Goal: Book appointment/travel/reservation

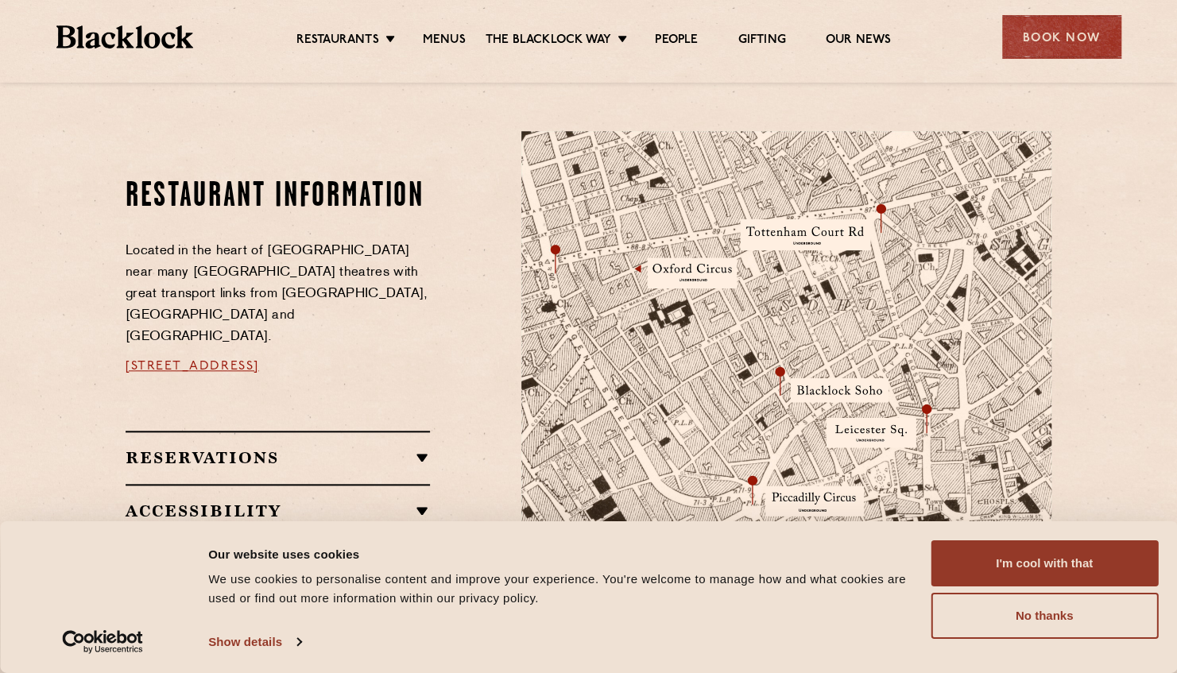
scroll to position [805, 0]
drag, startPoint x: 435, startPoint y: 342, endPoint x: 108, endPoint y: 337, distance: 327.4
click at [108, 337] on div "Restaurant information Located in the heart of [GEOGRAPHIC_DATA] near many [GEO…" at bounding box center [588, 409] width 965 height 558
drag, startPoint x: 108, startPoint y: 337, endPoint x: 156, endPoint y: 346, distance: 48.5
copy link "[STREET_ADDRESS]"
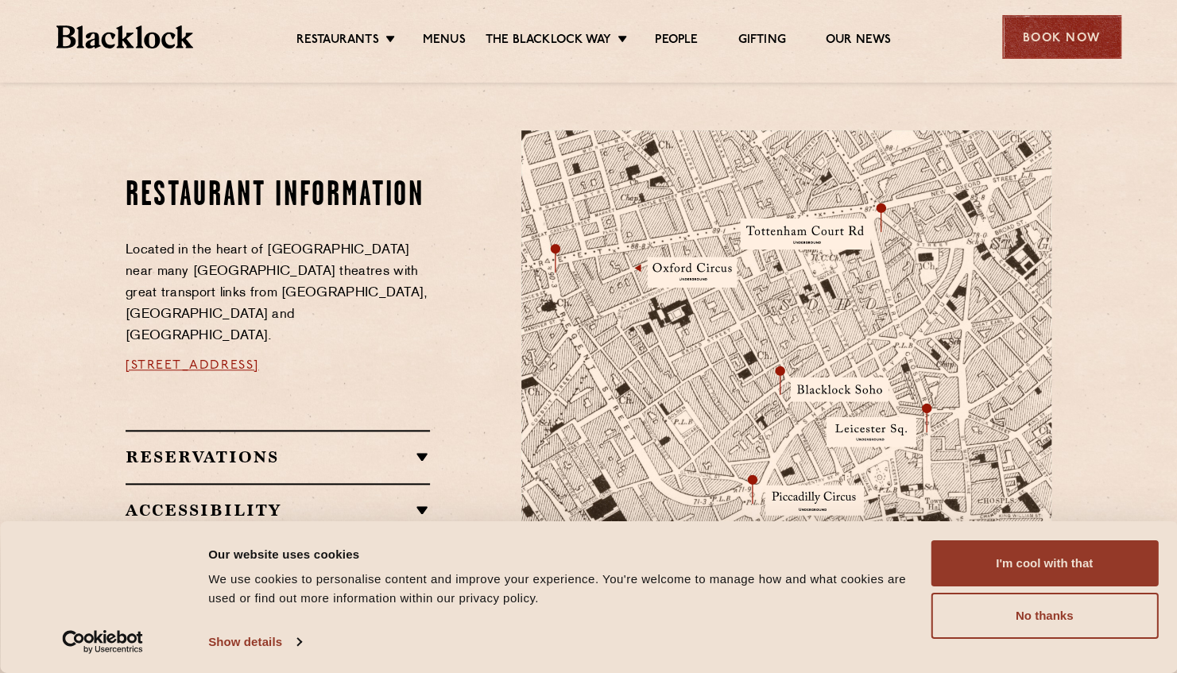
click at [1048, 44] on div "Book Now" at bounding box center [1061, 37] width 119 height 44
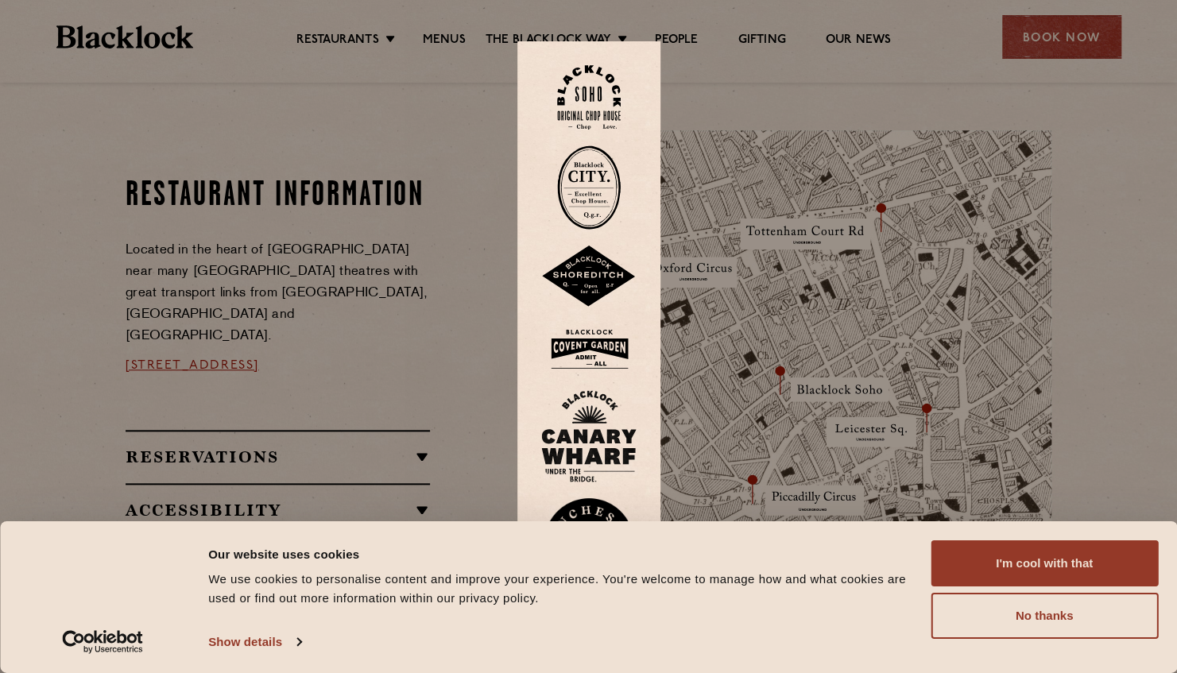
click at [605, 112] on img at bounding box center [589, 97] width 64 height 64
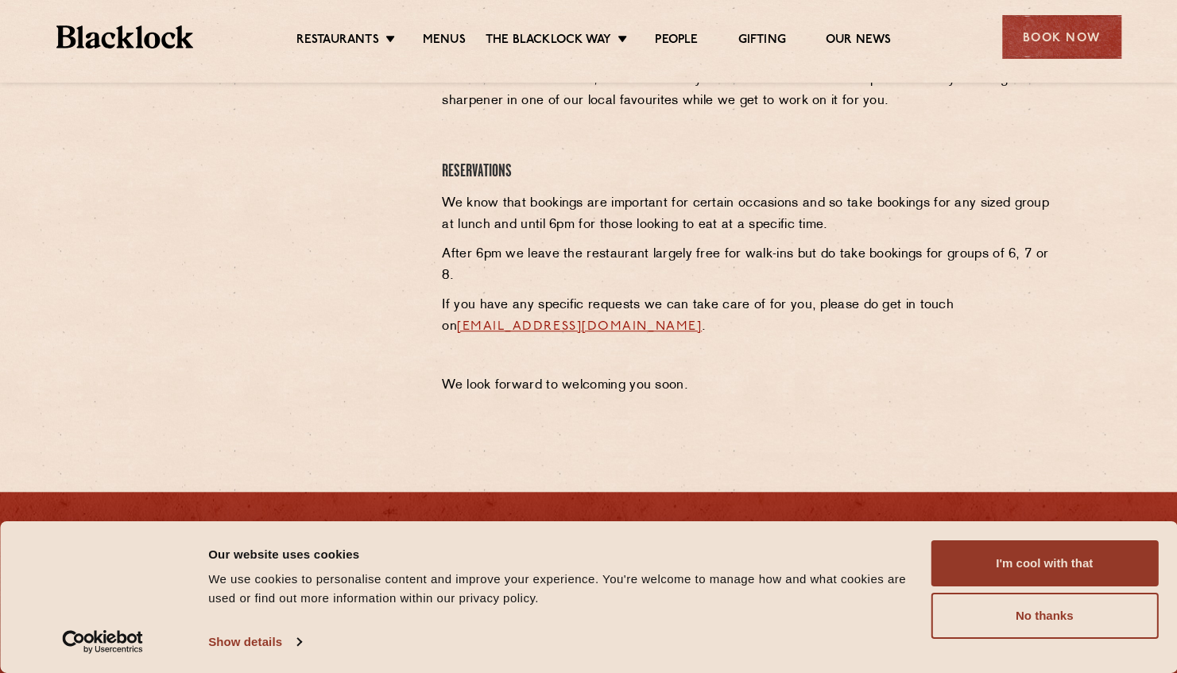
scroll to position [644, 0]
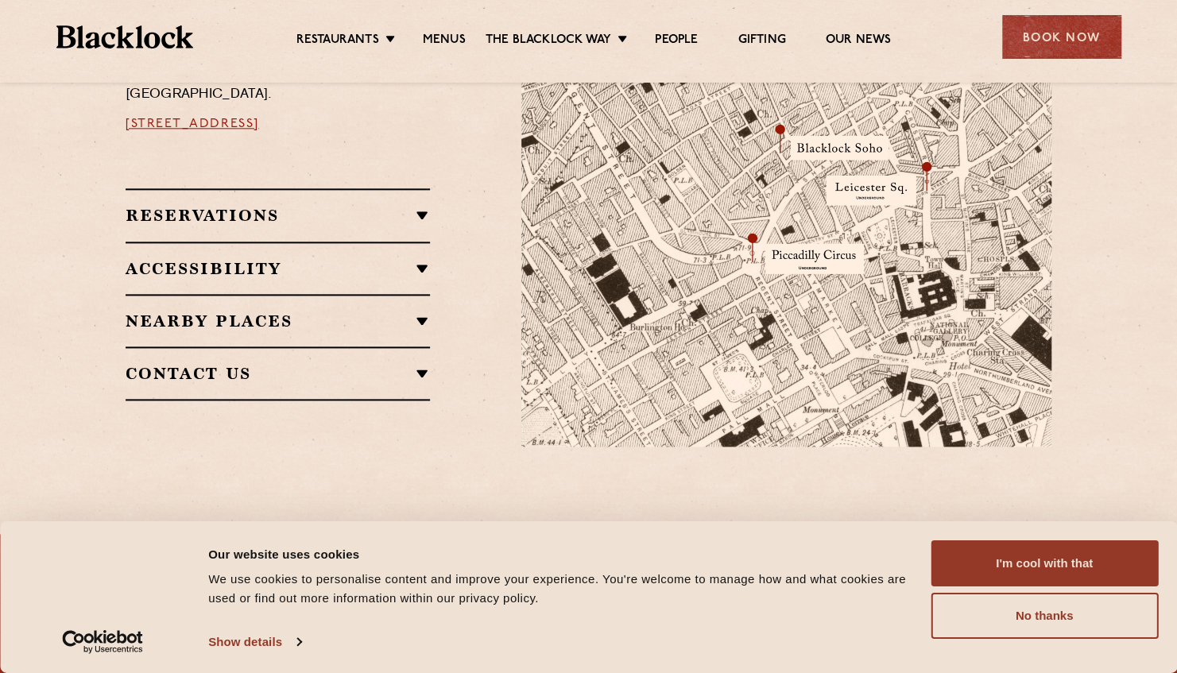
scroll to position [1048, 0]
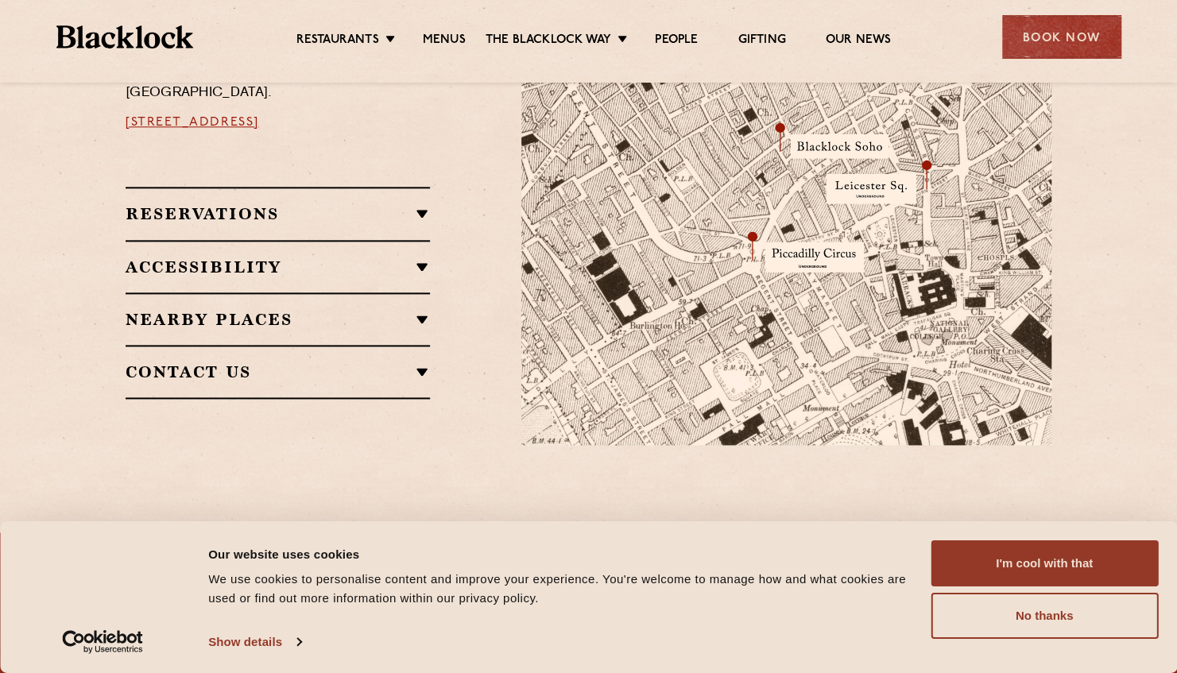
click at [356, 362] on h2 "Contact Us" at bounding box center [278, 371] width 304 height 19
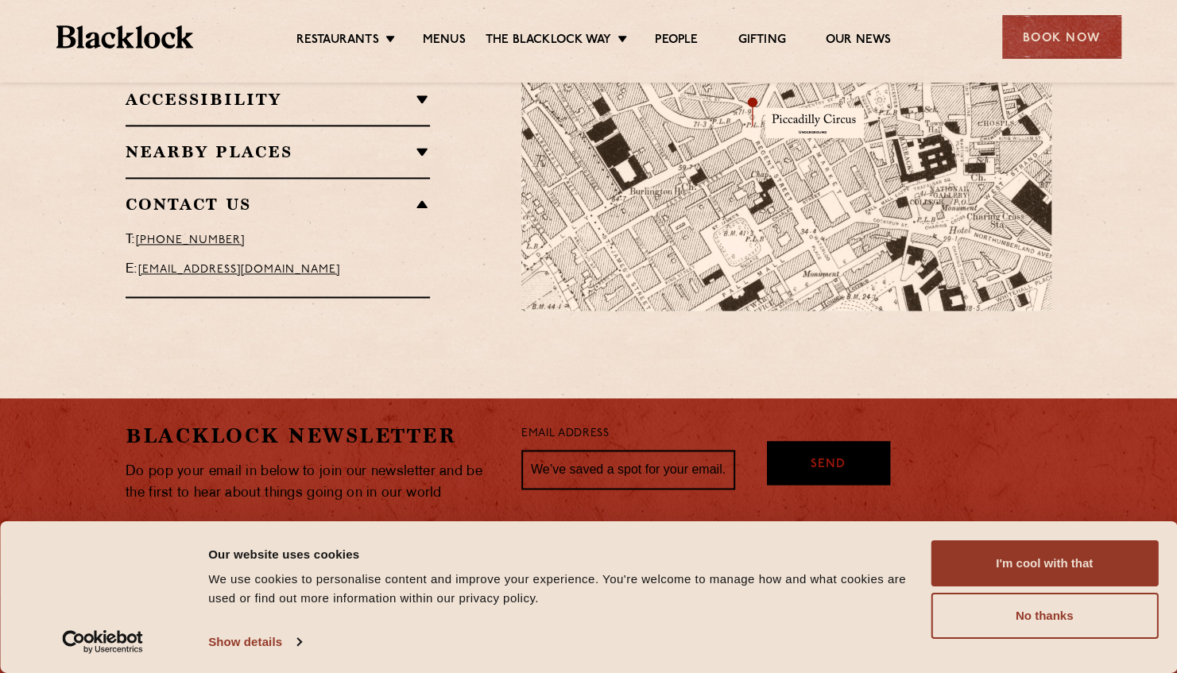
scroll to position [1252, 0]
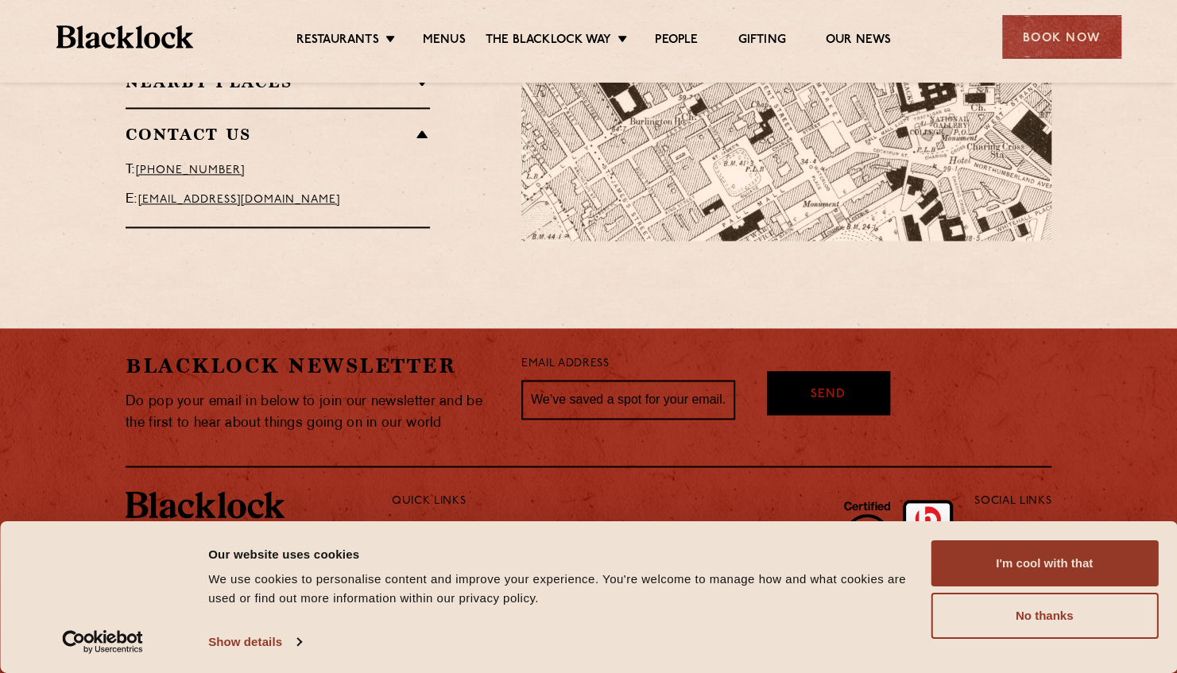
click at [258, 194] on link "[EMAIL_ADDRESS][DOMAIN_NAME]" at bounding box center [239, 200] width 202 height 12
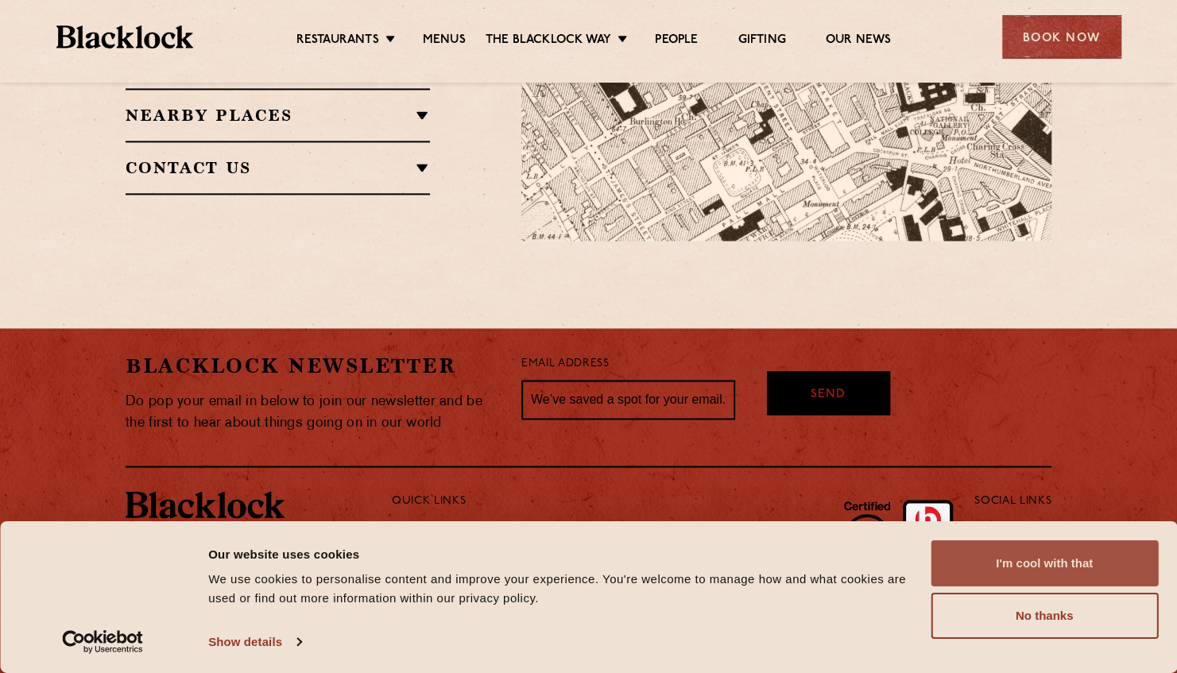
click at [971, 568] on button "I'm cool with that" at bounding box center [1043, 563] width 227 height 46
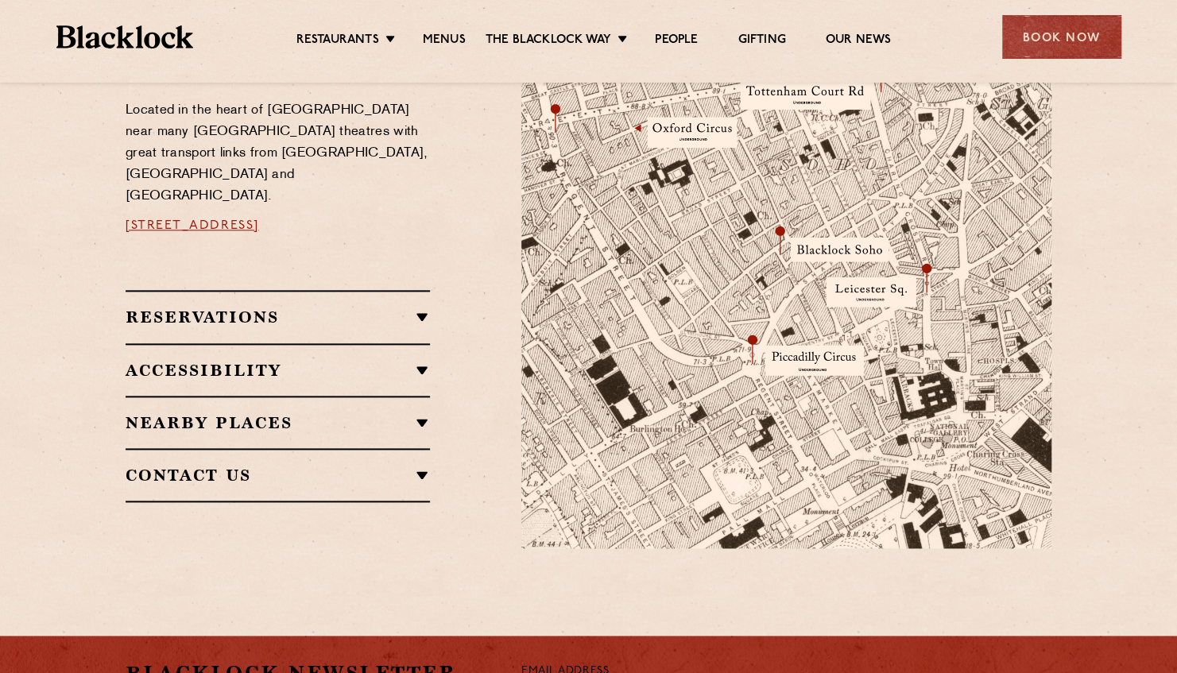
scroll to position [944, 0]
click at [416, 308] on h2 "Reservations" at bounding box center [278, 317] width 304 height 19
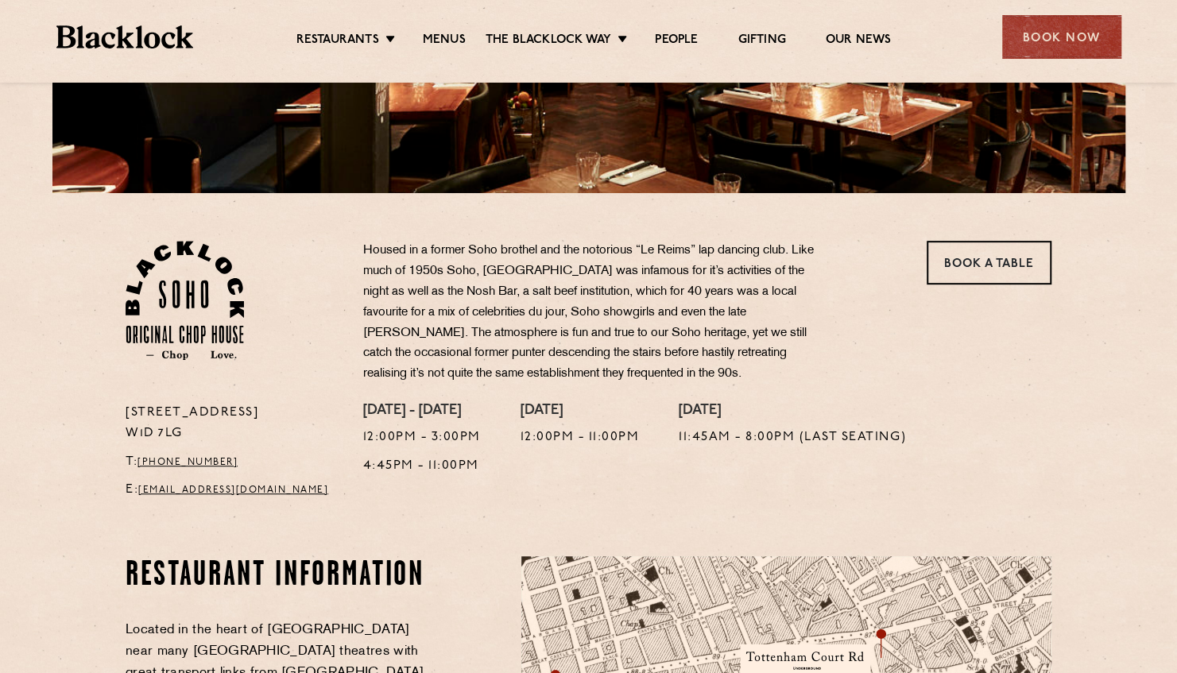
scroll to position [377, 0]
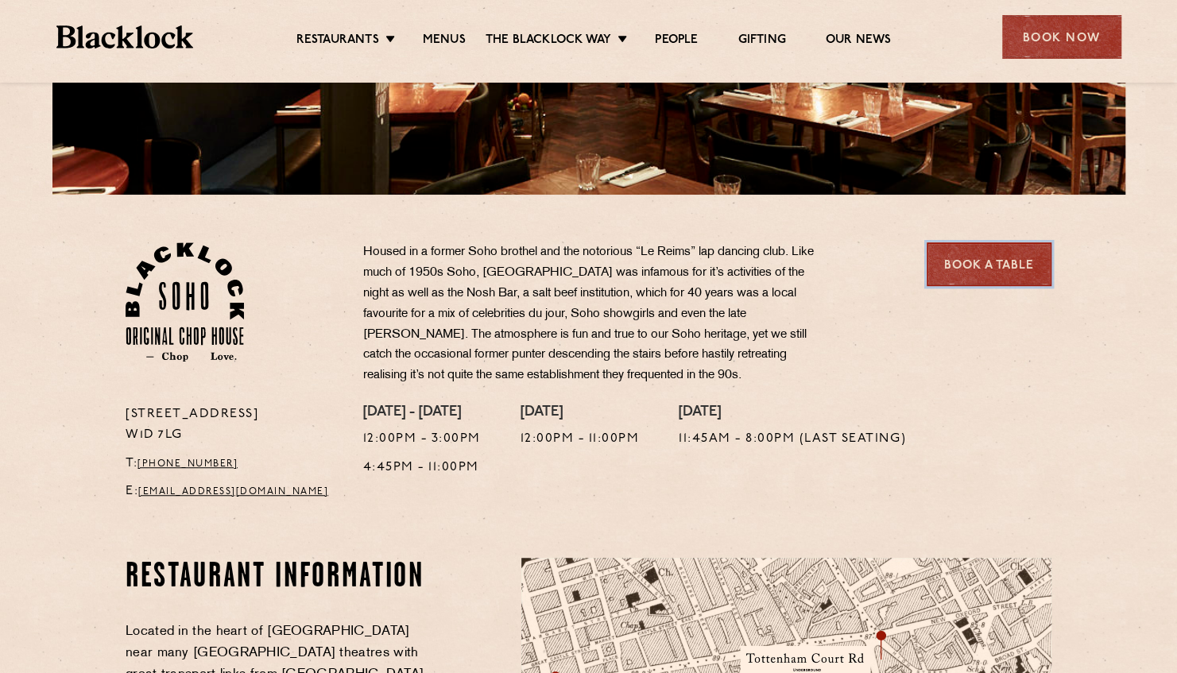
click at [964, 264] on link "Book a Table" at bounding box center [988, 264] width 125 height 44
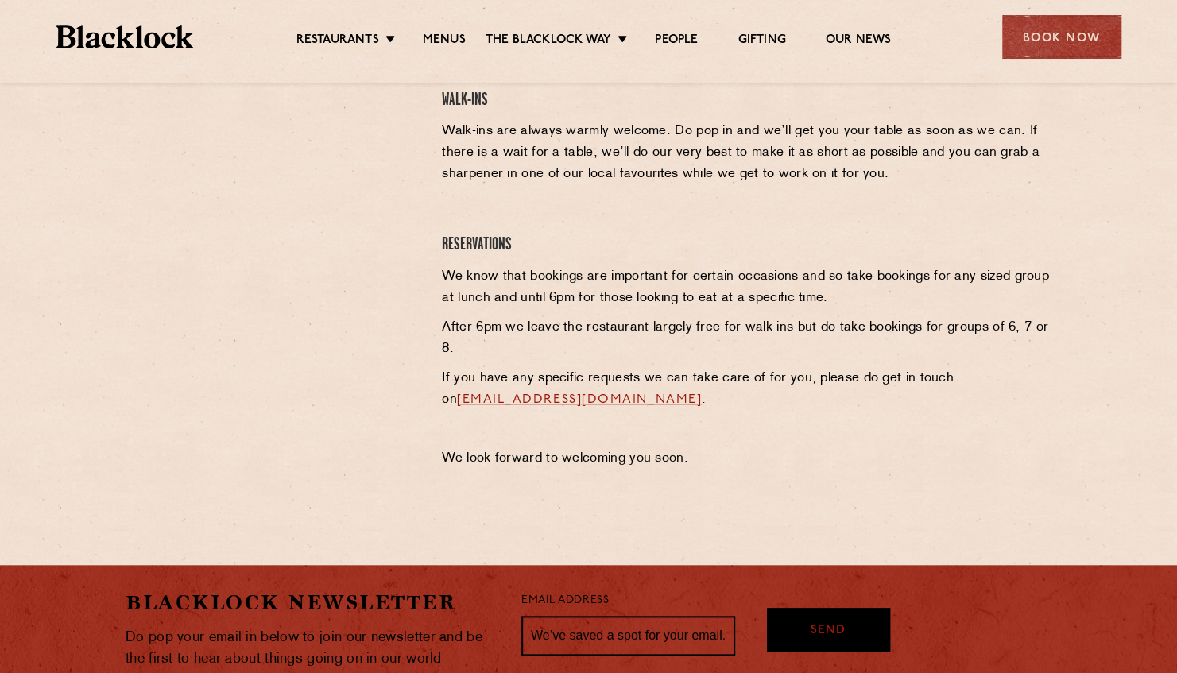
scroll to position [583, 0]
